Goal: Information Seeking & Learning: Learn about a topic

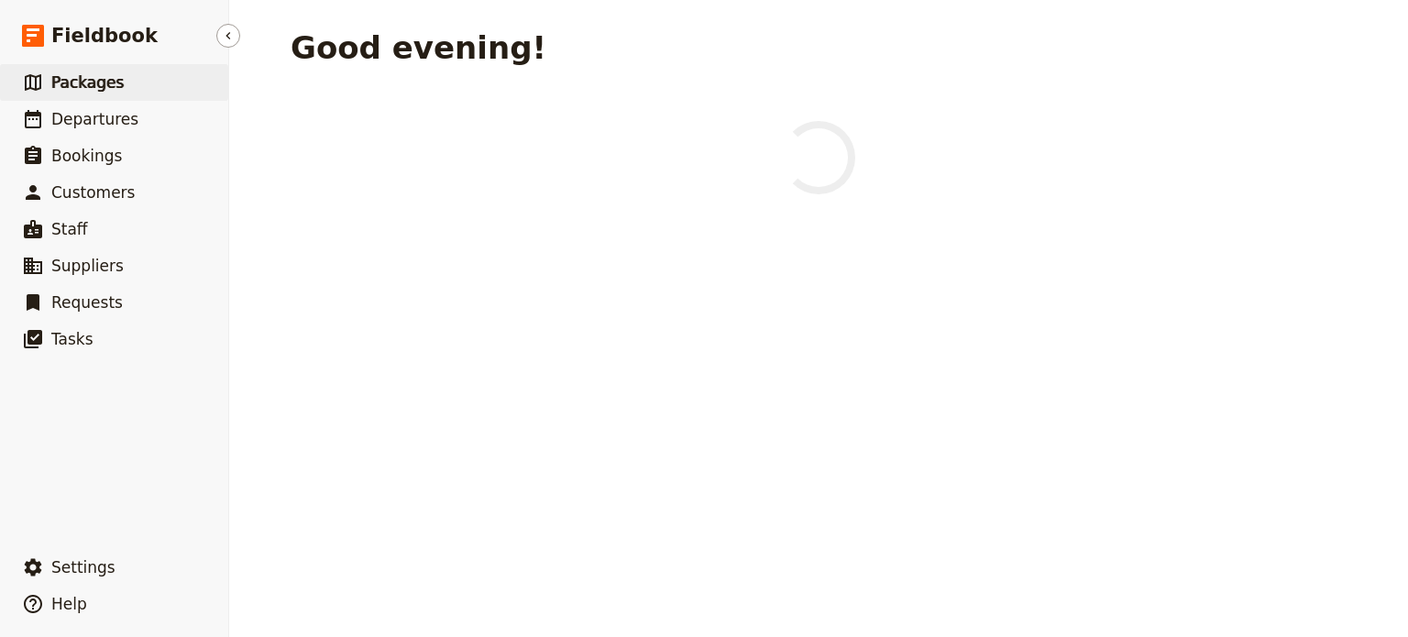
click at [99, 73] on span "Packages" at bounding box center [87, 82] width 72 height 18
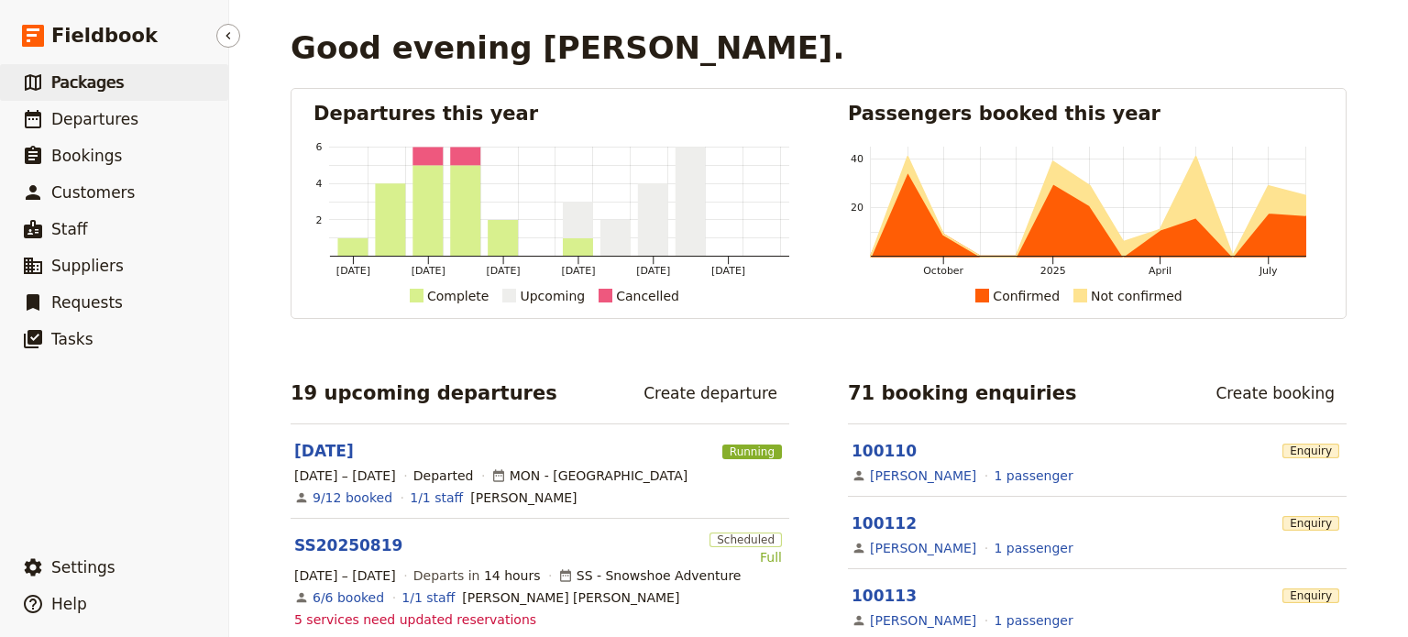
click at [90, 90] on span "Packages" at bounding box center [87, 82] width 72 height 18
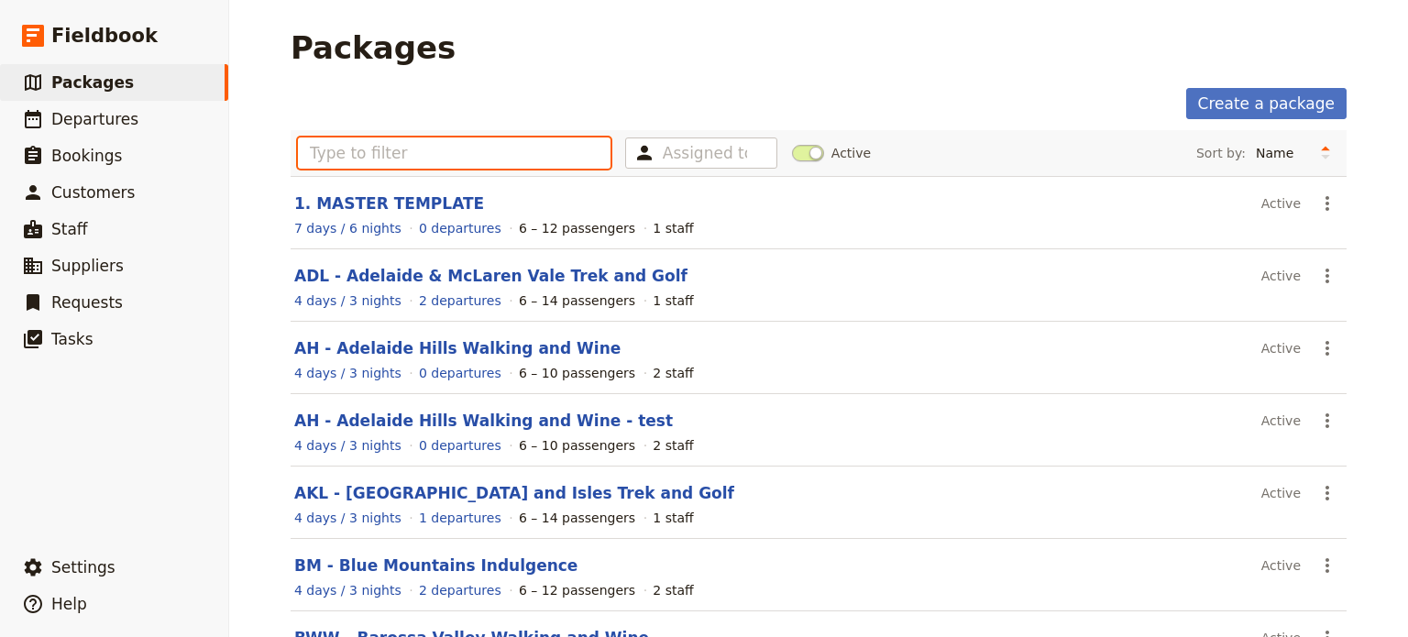
click at [458, 164] on input "text" at bounding box center [454, 153] width 313 height 31
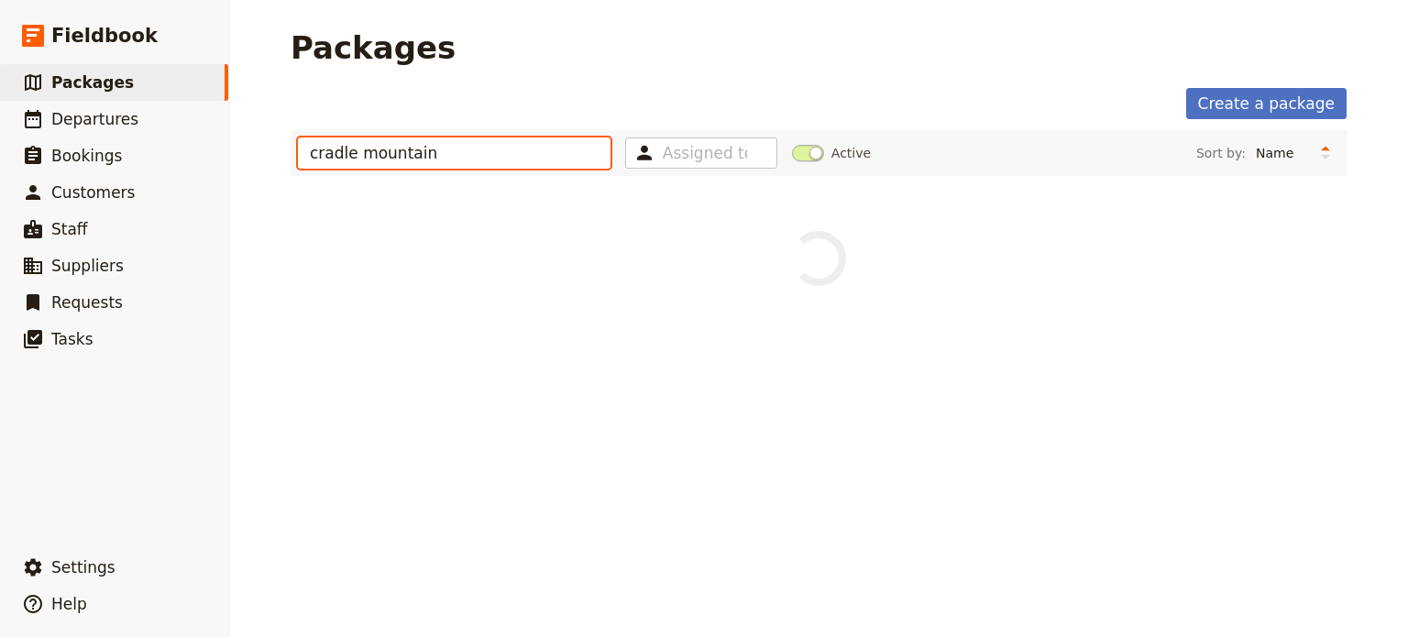
type input "cradle mountain"
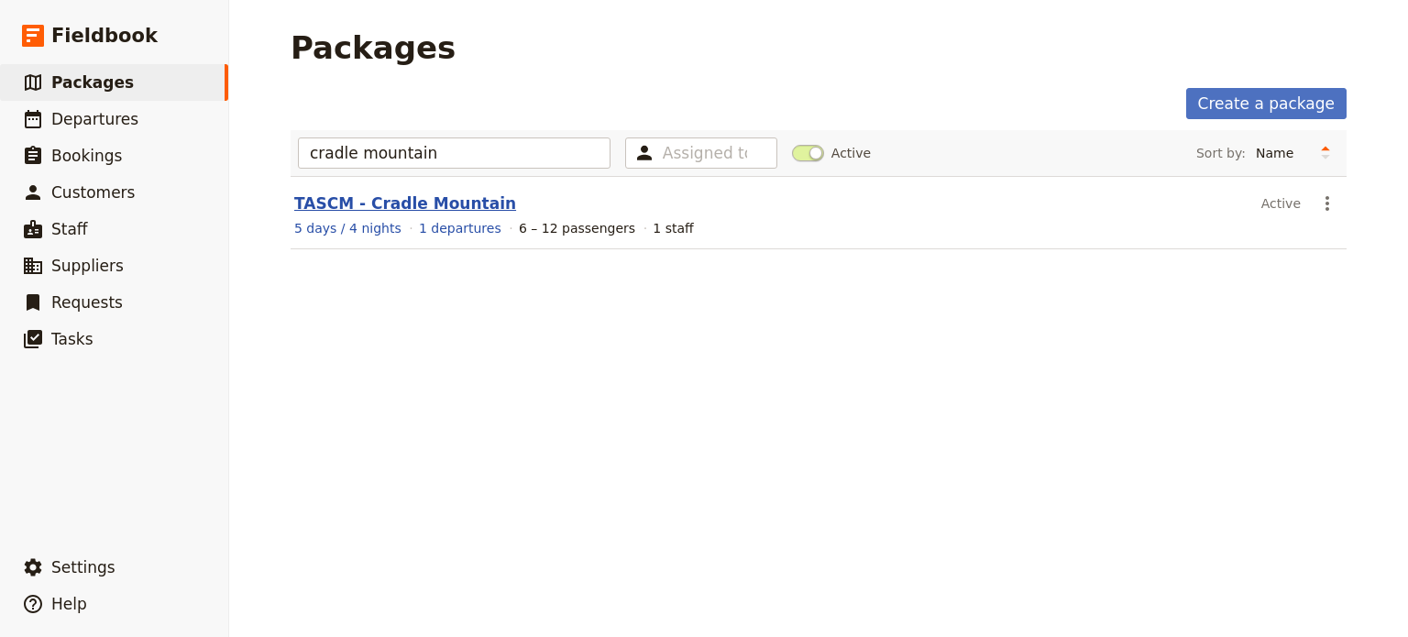
click at [377, 202] on link "TASCM - Cradle Mountain" at bounding box center [405, 203] width 222 height 18
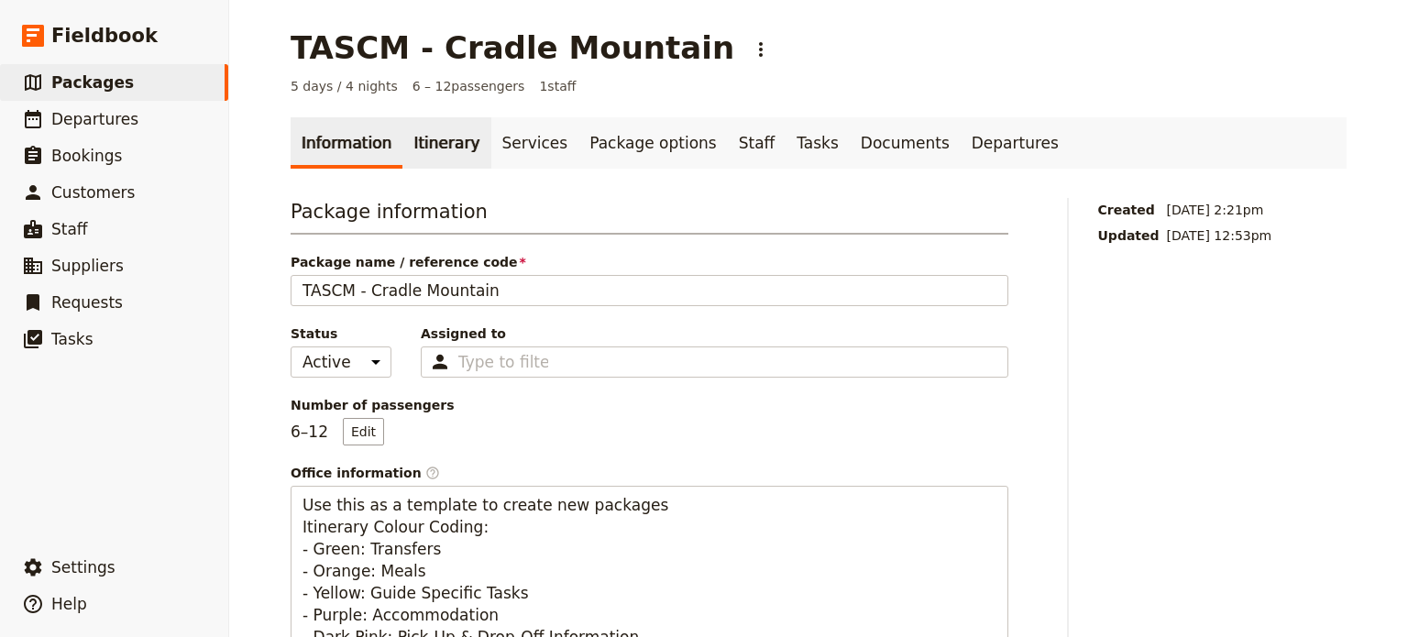
click at [409, 147] on link "Itinerary" at bounding box center [447, 142] width 88 height 51
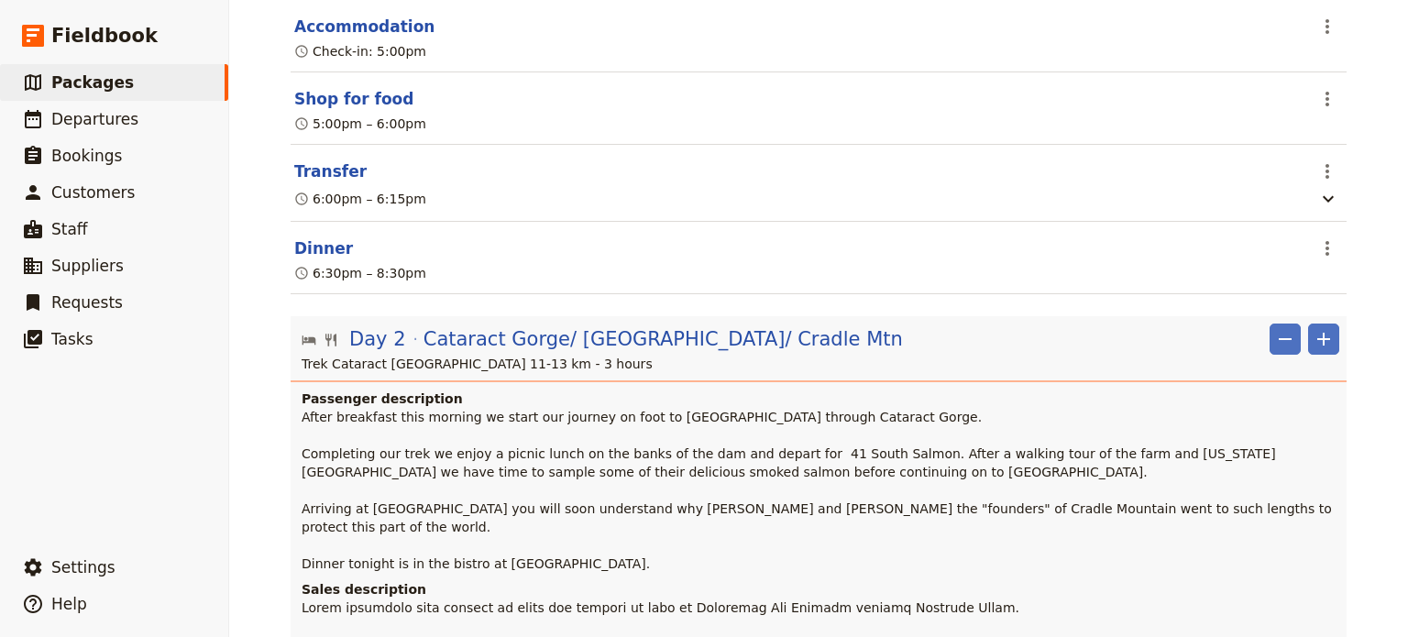
scroll to position [1375, 0]
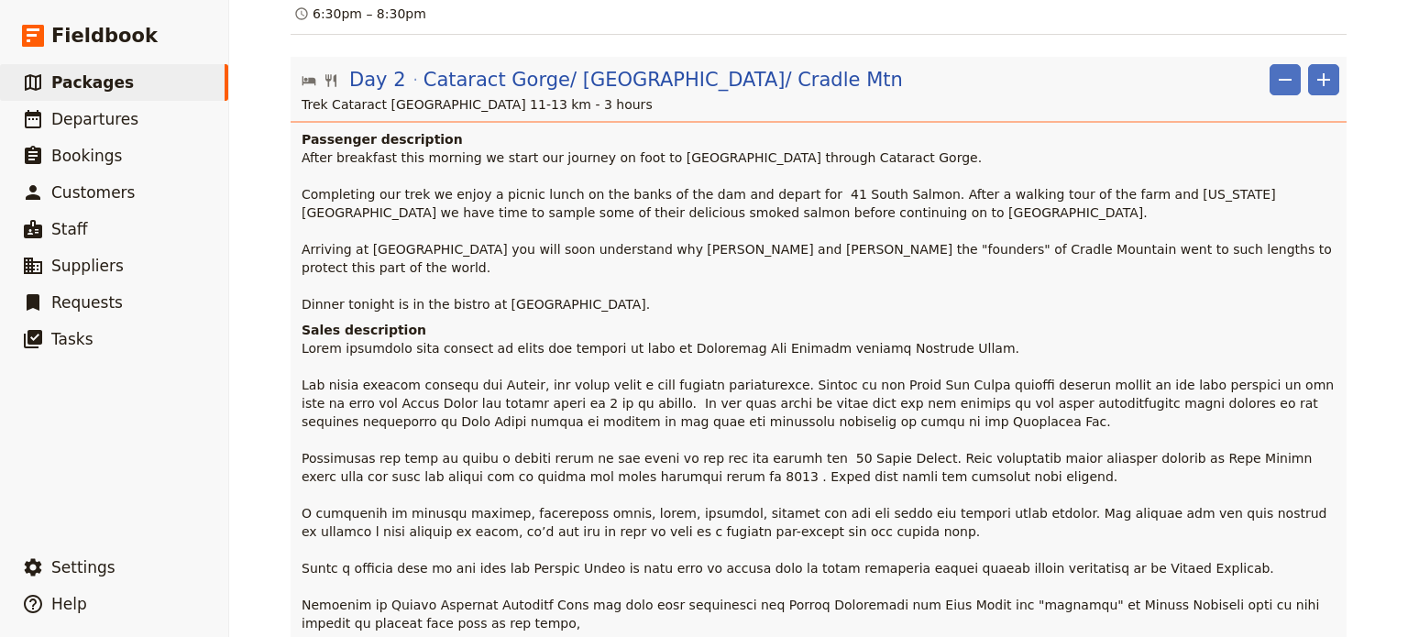
click at [663, 370] on p at bounding box center [821, 504] width 1038 height 330
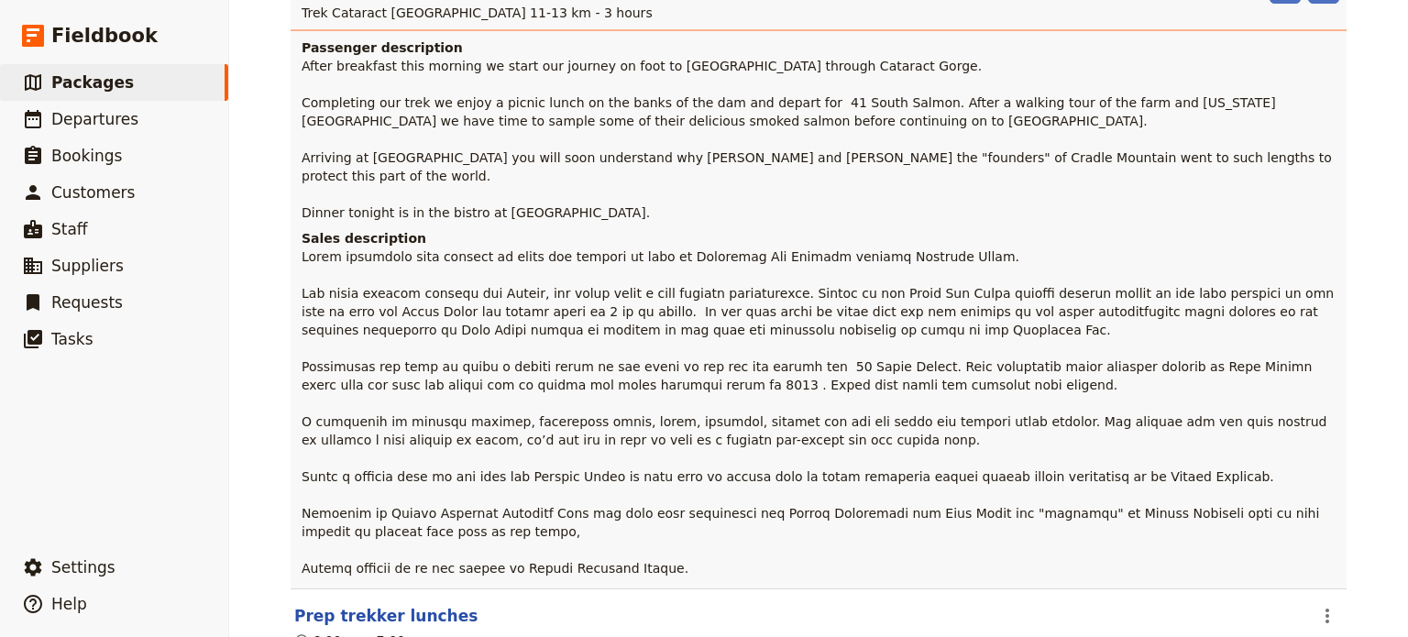
click at [471, 366] on p at bounding box center [821, 413] width 1038 height 330
click at [672, 388] on p at bounding box center [821, 413] width 1038 height 330
click at [712, 397] on p at bounding box center [821, 413] width 1038 height 330
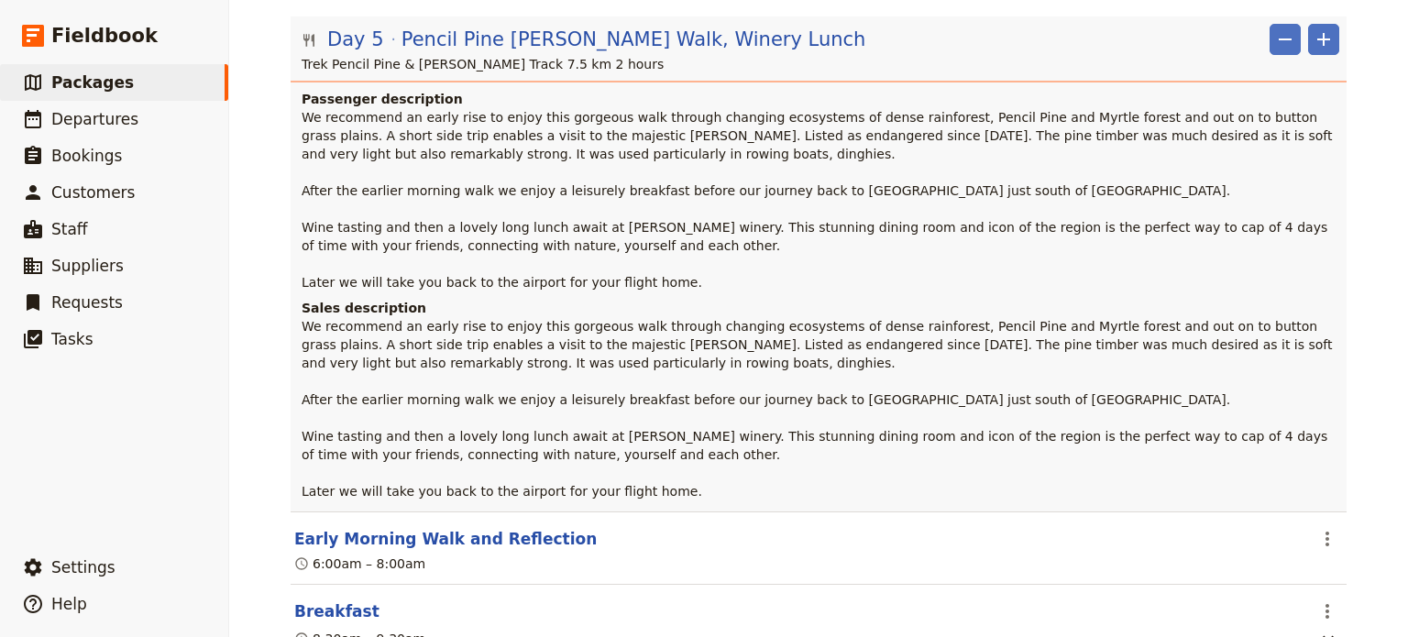
scroll to position [5898, 0]
click at [613, 318] on p "We recommend an early rise to enjoy this gorgeous walk through changing ecosyst…" at bounding box center [821, 409] width 1038 height 183
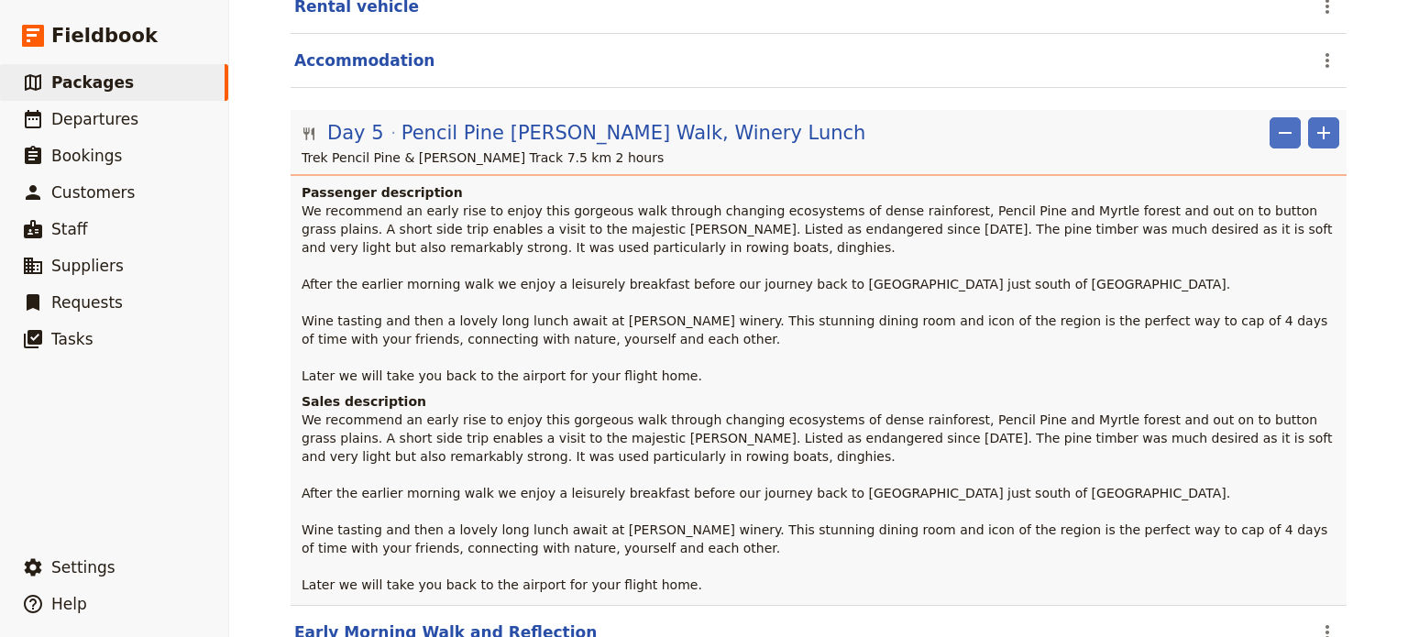
scroll to position [5623, 0]
